Goal: Transaction & Acquisition: Purchase product/service

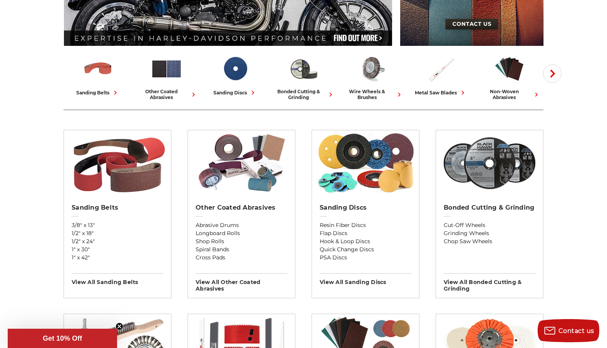
scroll to position [165, 0]
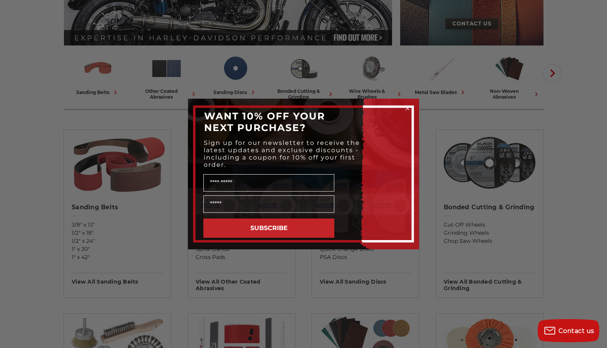
click at [409, 107] on circle "Close dialog" at bounding box center [407, 108] width 7 height 7
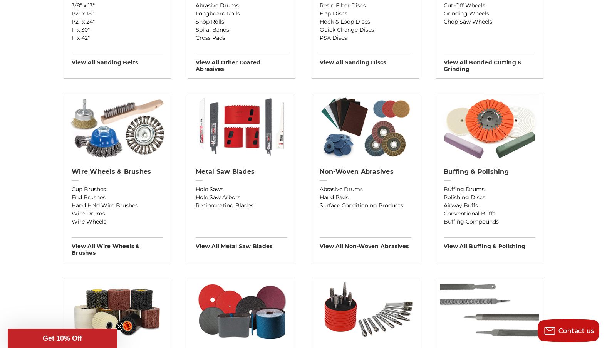
scroll to position [379, 0]
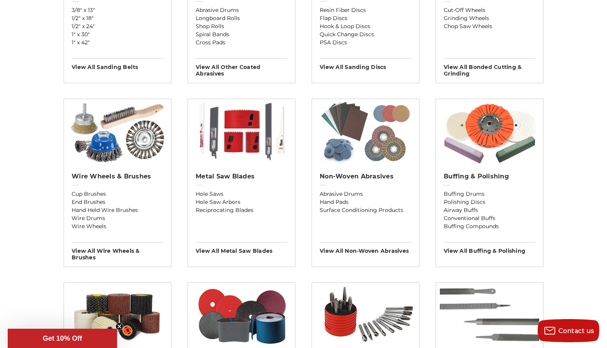
click at [356, 139] on img at bounding box center [366, 132] width 100 height 66
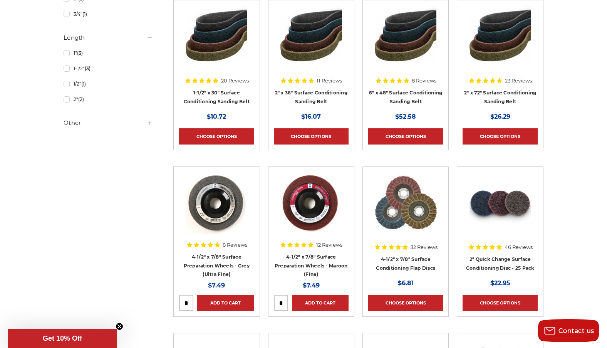
scroll to position [593, 0]
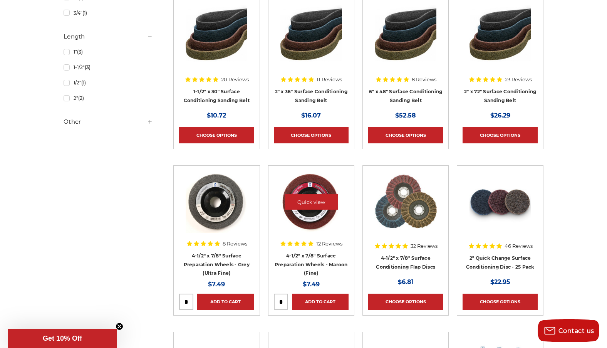
click at [308, 213] on img at bounding box center [312, 202] width 62 height 62
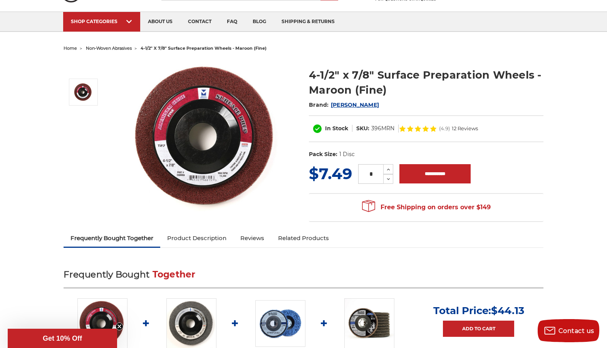
scroll to position [41, 0]
click at [222, 98] on img at bounding box center [207, 137] width 154 height 154
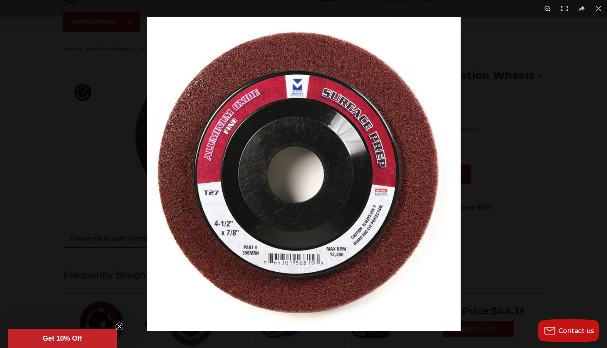
click at [549, 8] on button at bounding box center [548, 8] width 17 height 17
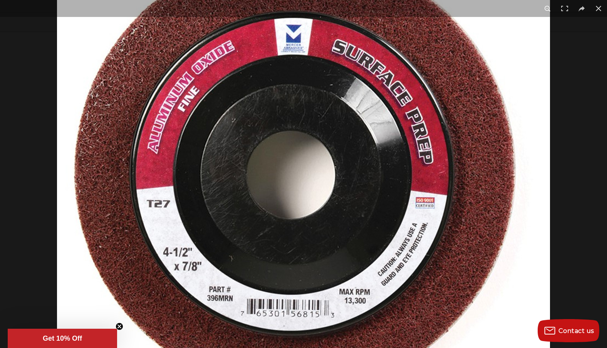
click at [549, 8] on button at bounding box center [548, 8] width 17 height 17
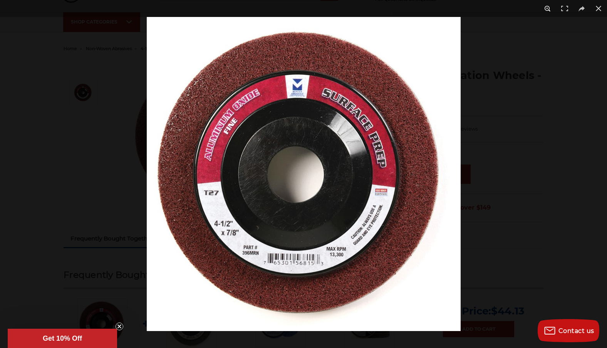
click at [549, 8] on button at bounding box center [548, 8] width 17 height 17
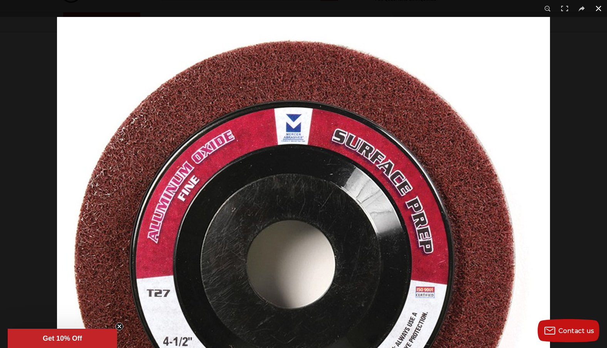
click at [601, 5] on button at bounding box center [599, 8] width 17 height 17
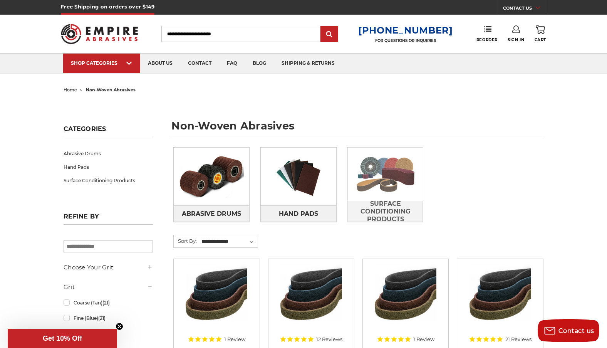
click at [363, 182] on img at bounding box center [386, 174] width 76 height 53
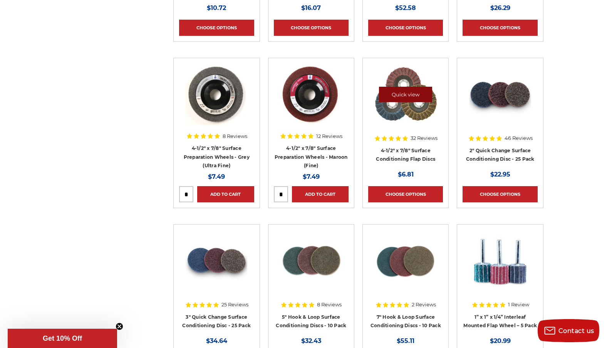
click at [411, 91] on link "Quick view" at bounding box center [405, 94] width 53 height 15
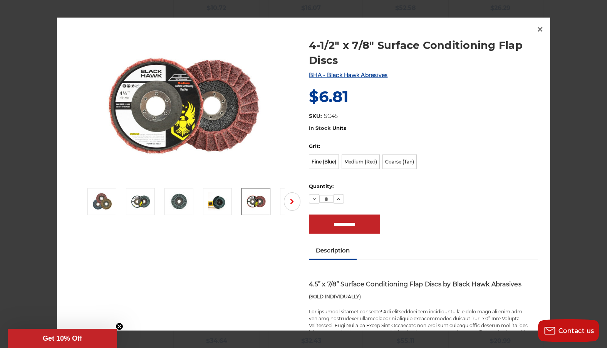
click at [253, 201] on img at bounding box center [256, 201] width 19 height 19
click at [172, 92] on img at bounding box center [184, 107] width 154 height 154
click at [183, 105] on img at bounding box center [184, 107] width 154 height 154
click at [255, 202] on img at bounding box center [256, 201] width 19 height 19
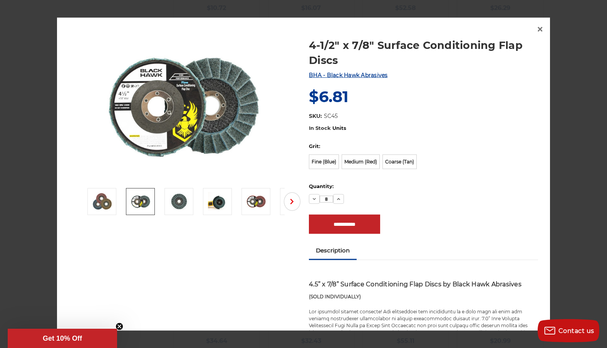
click at [158, 98] on img at bounding box center [184, 107] width 154 height 154
click at [132, 191] on link at bounding box center [140, 201] width 29 height 27
click at [324, 160] on label "Fine (Blue)" at bounding box center [324, 162] width 30 height 15
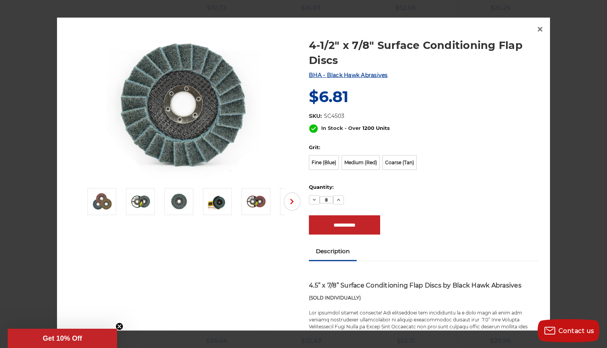
click at [217, 101] on img at bounding box center [184, 107] width 154 height 154
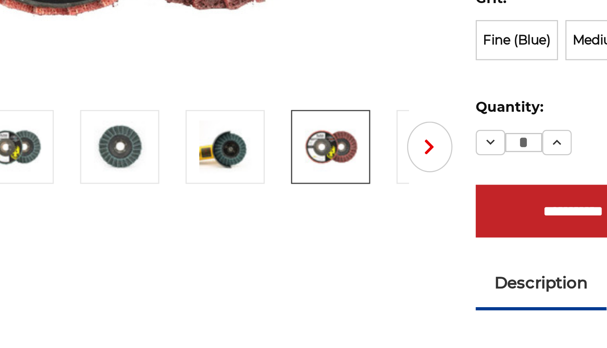
click at [252, 203] on img at bounding box center [256, 201] width 19 height 19
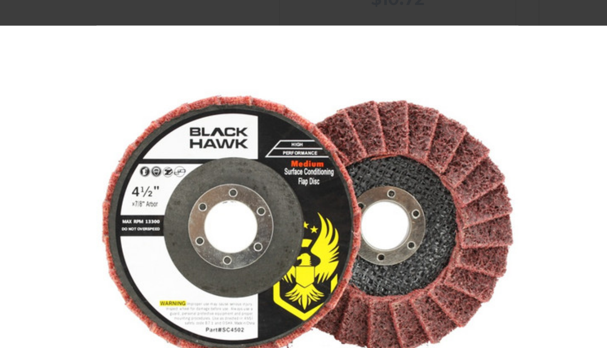
scroll to position [16, 0]
